Goal: Browse casually

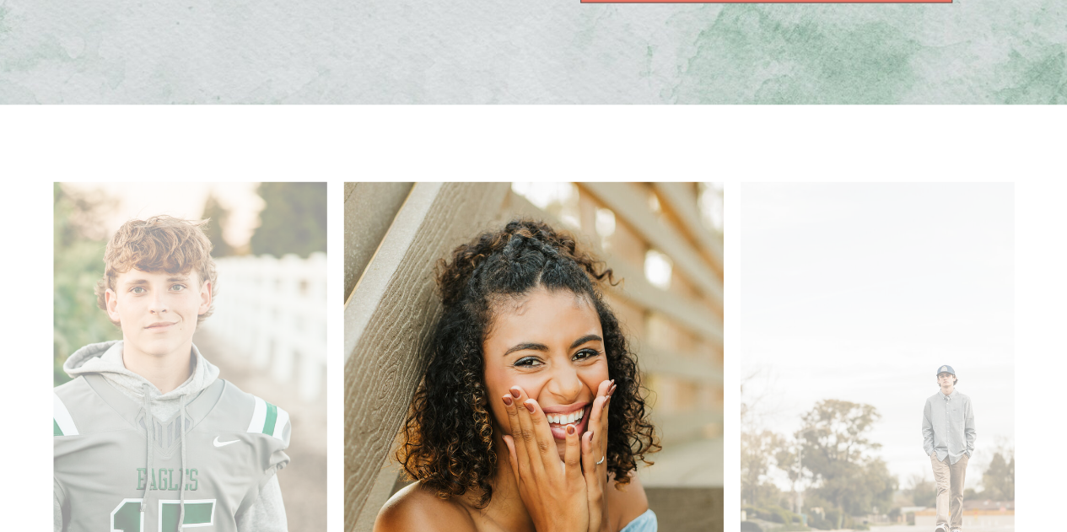
scroll to position [1602, 0]
click at [343, 268] on img at bounding box center [533, 468] width 380 height 570
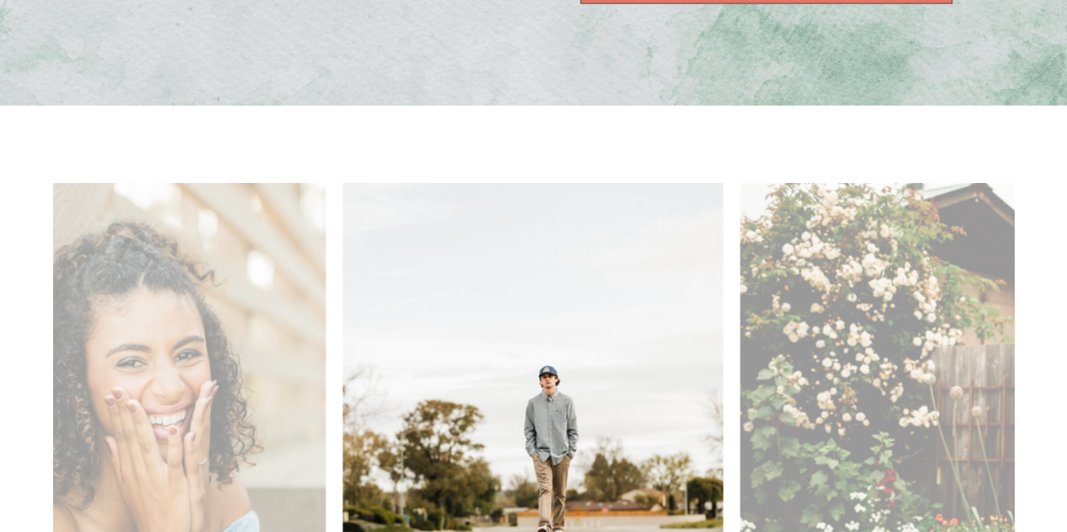
click at [342, 304] on img at bounding box center [532, 468] width 380 height 570
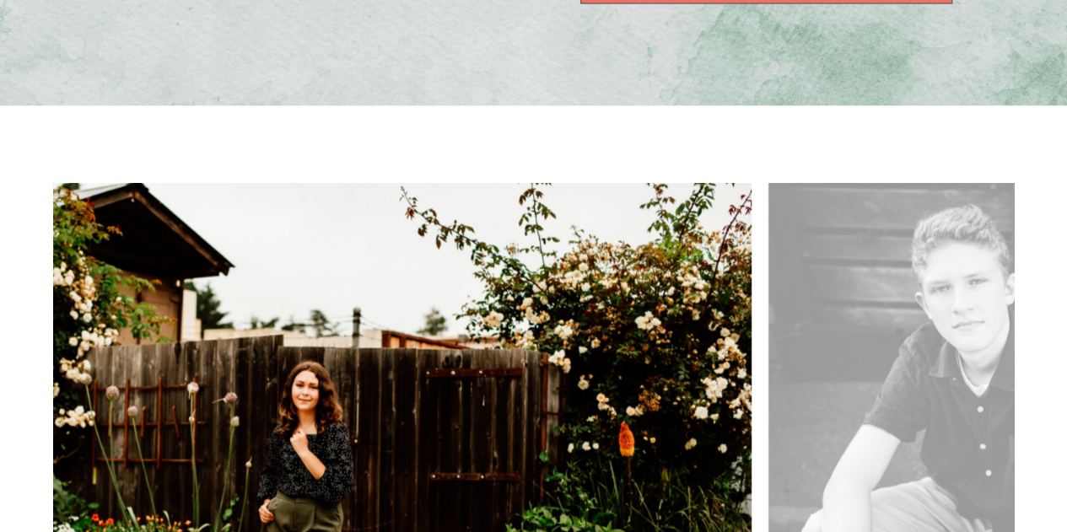
click at [412, 336] on img at bounding box center [323, 468] width 855 height 570
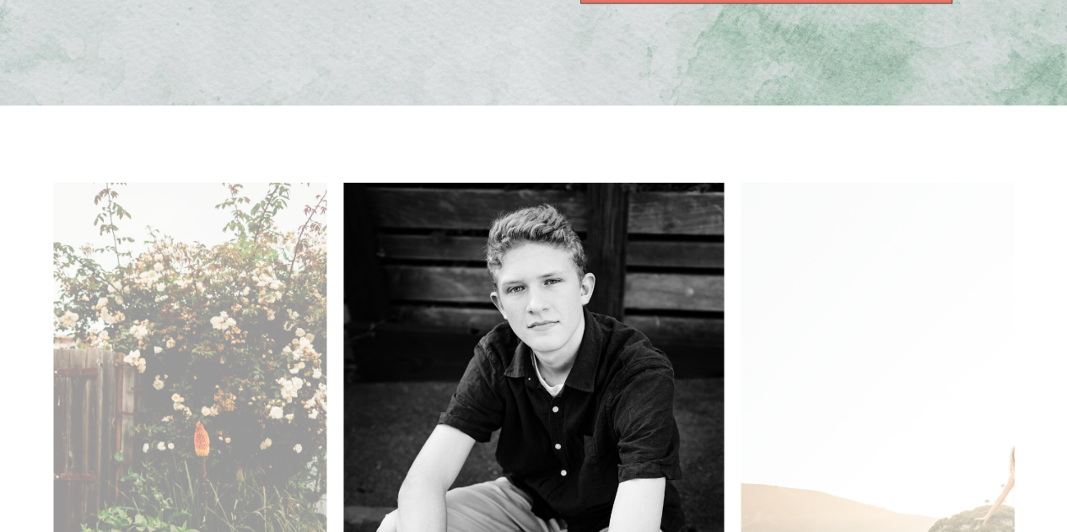
click at [343, 338] on img at bounding box center [533, 468] width 380 height 570
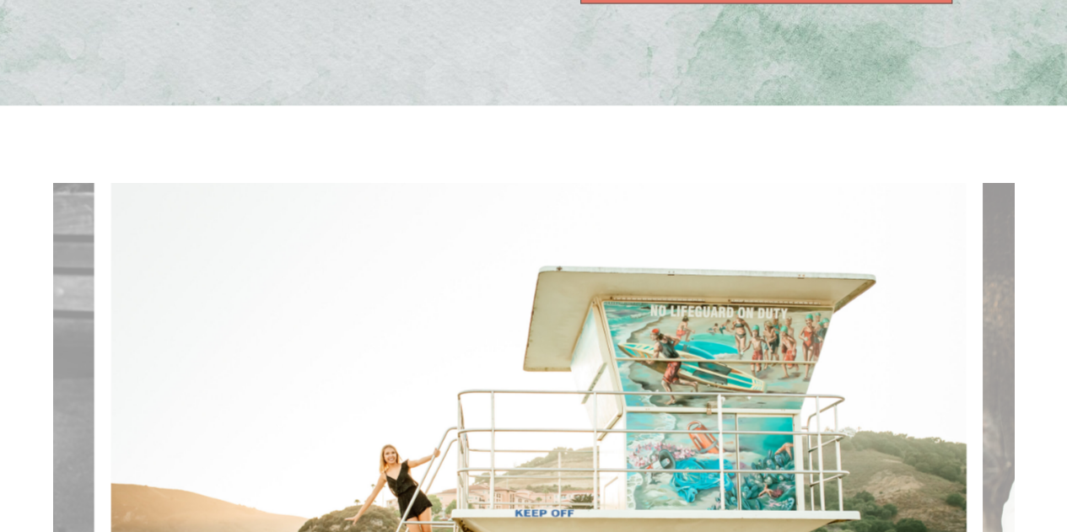
click at [359, 303] on img at bounding box center [537, 468] width 855 height 570
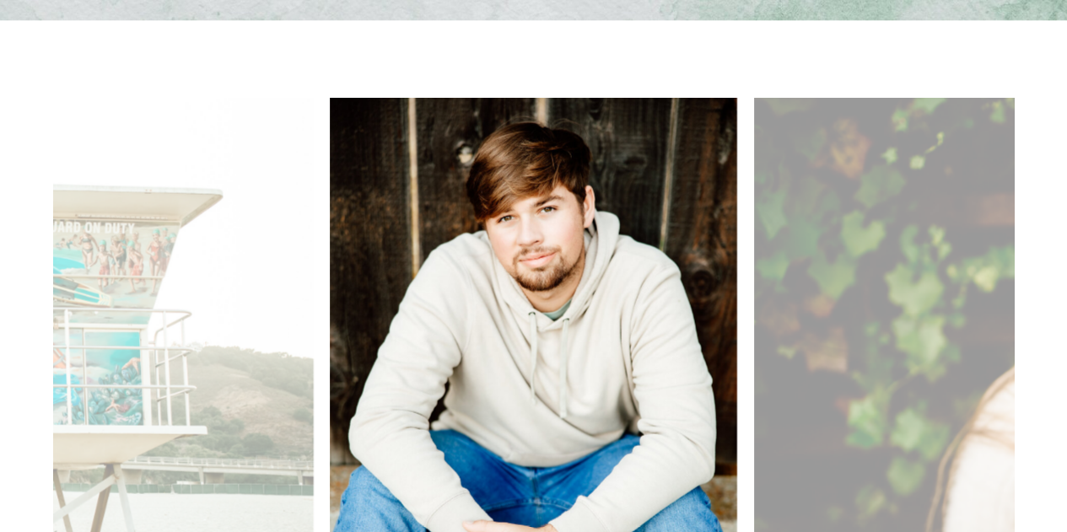
scroll to position [1771, 0]
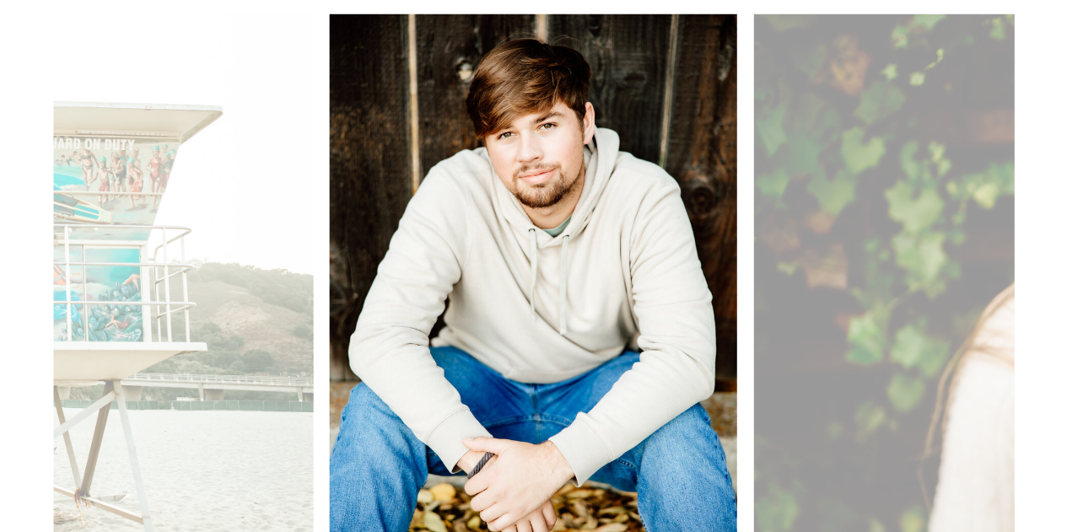
click at [330, 262] on img at bounding box center [533, 299] width 407 height 570
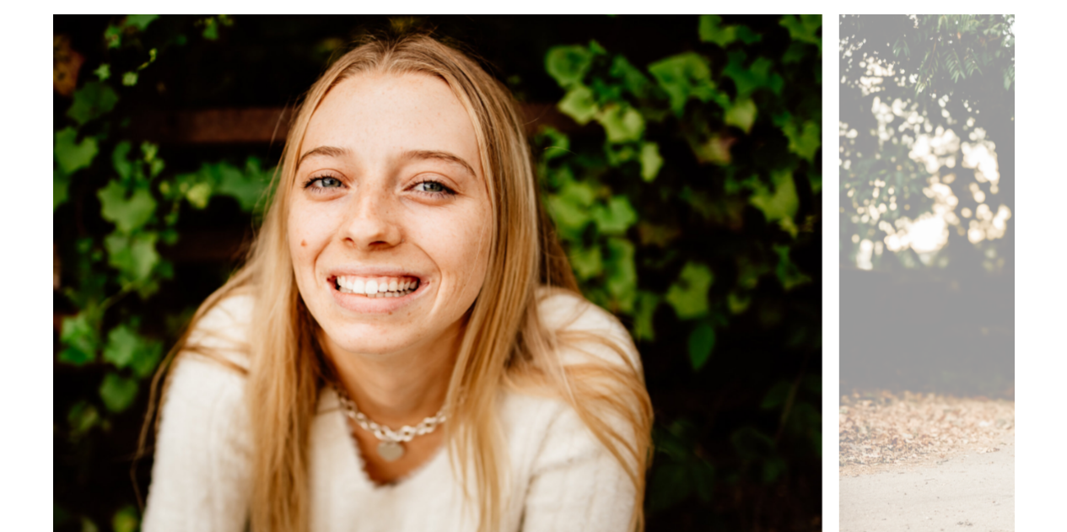
click at [164, 250] on img at bounding box center [394, 299] width 855 height 570
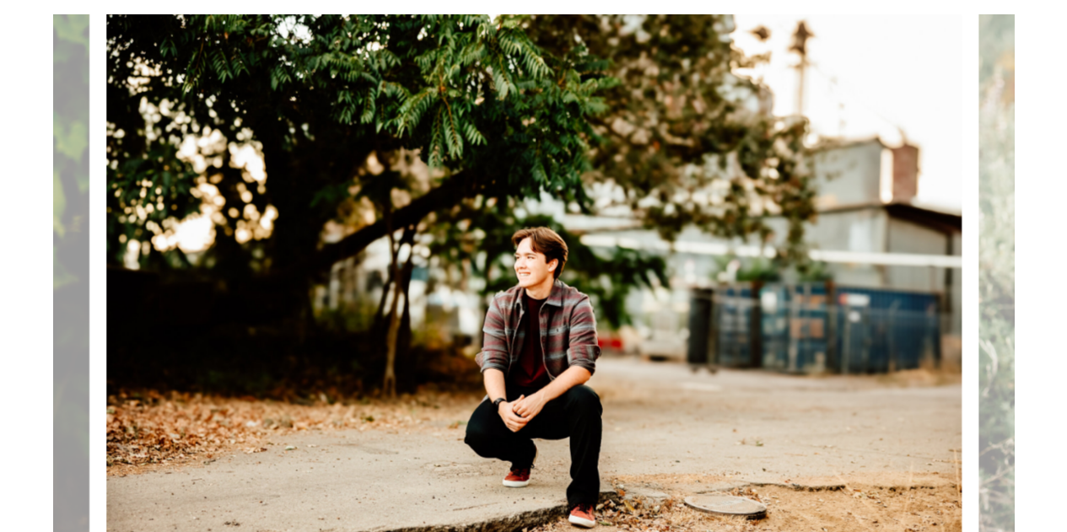
click at [157, 244] on img at bounding box center [533, 299] width 855 height 570
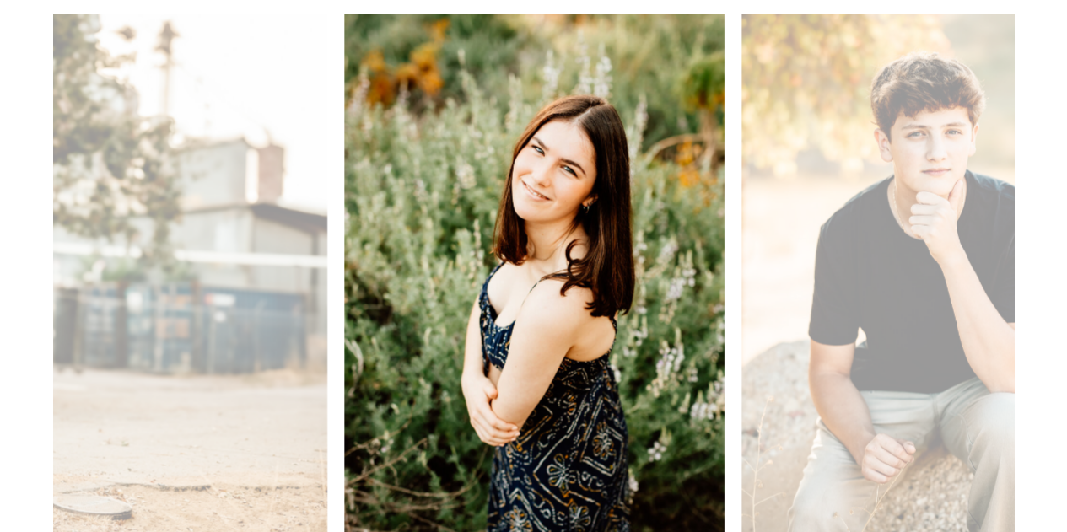
click at [344, 239] on img at bounding box center [534, 299] width 380 height 570
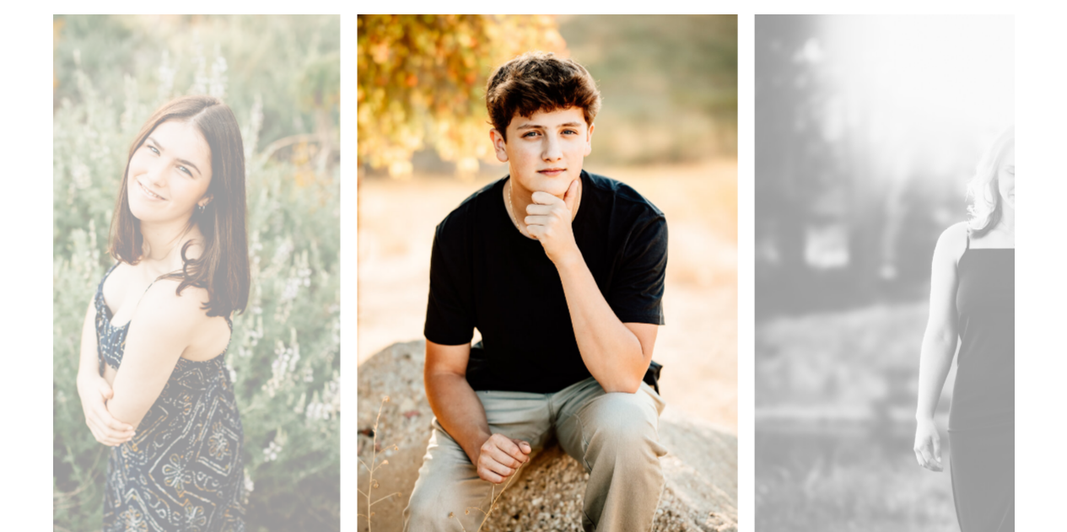
click at [357, 257] on img at bounding box center [547, 299] width 380 height 570
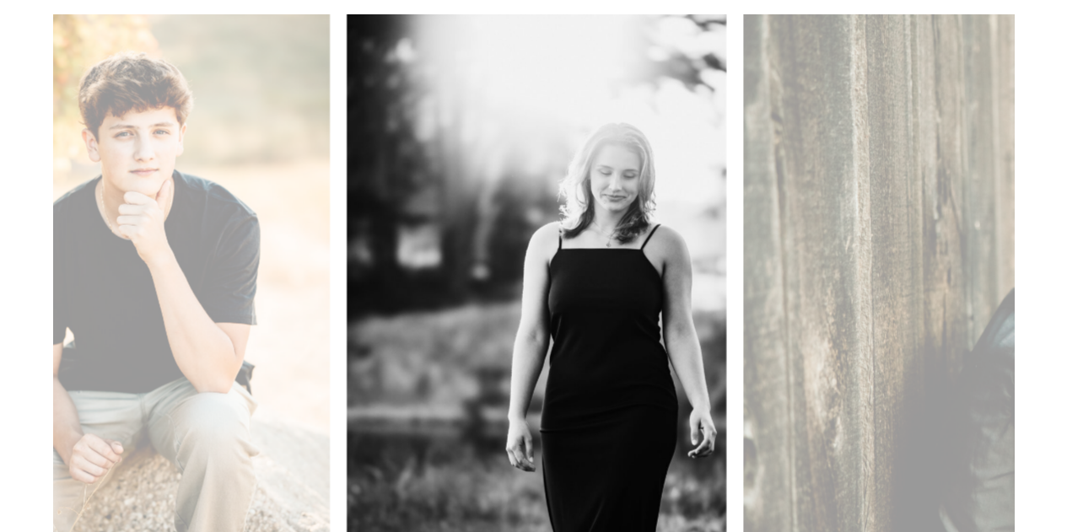
click at [347, 244] on img at bounding box center [537, 299] width 380 height 570
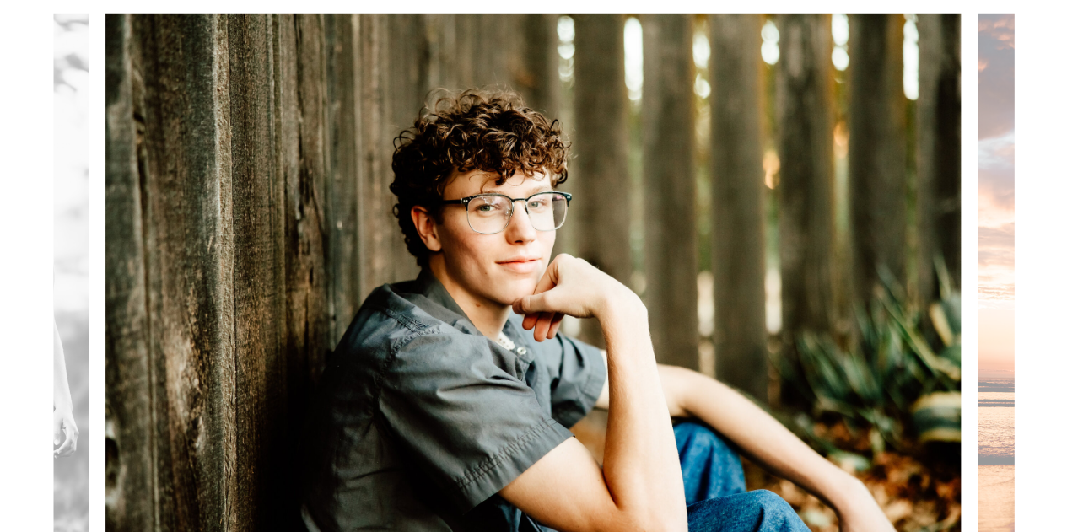
click at [248, 222] on img at bounding box center [532, 299] width 855 height 570
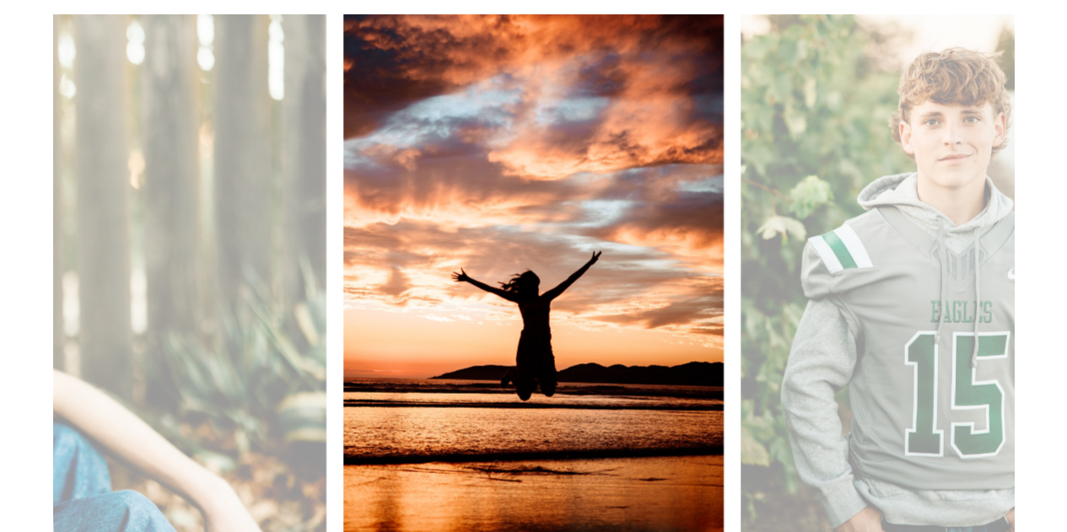
click at [393, 237] on img at bounding box center [533, 299] width 380 height 570
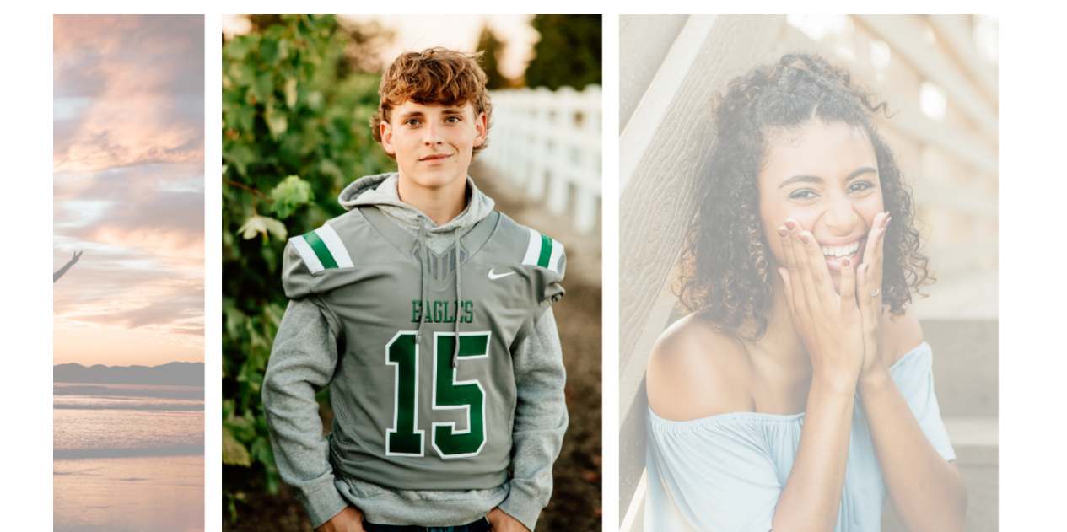
click at [401, 261] on img at bounding box center [412, 299] width 380 height 570
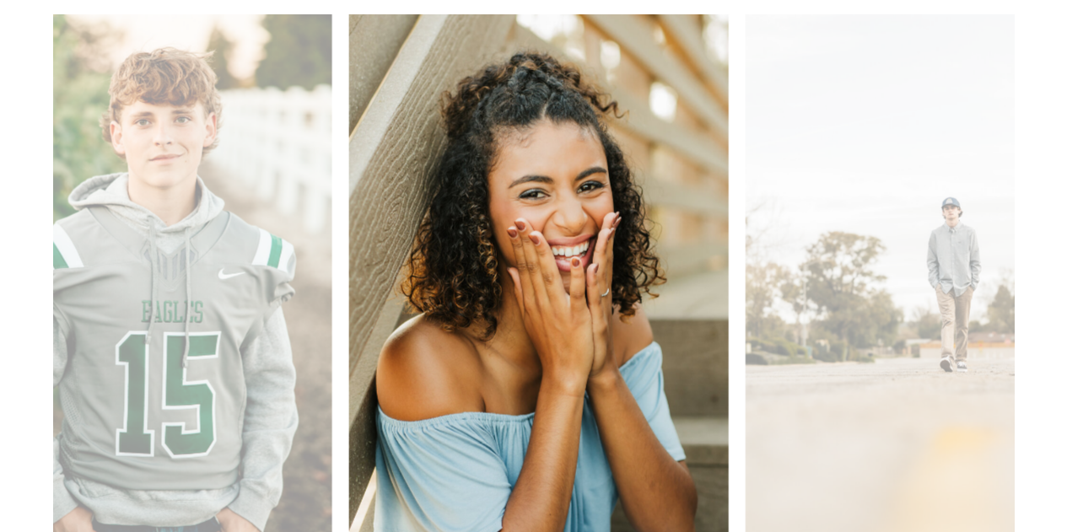
click at [348, 240] on img at bounding box center [538, 299] width 380 height 570
